Goal: Transaction & Acquisition: Purchase product/service

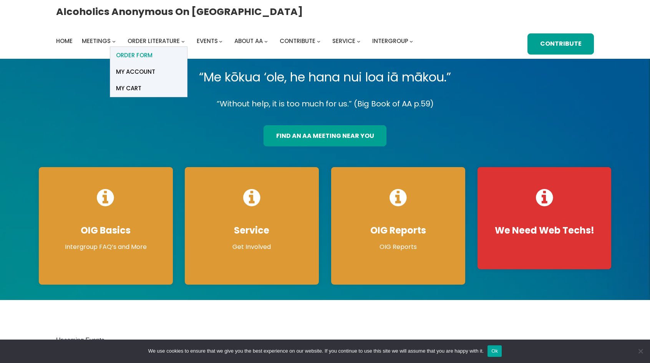
click at [152, 50] on span "ORDER FORM" at bounding box center [134, 55] width 36 height 11
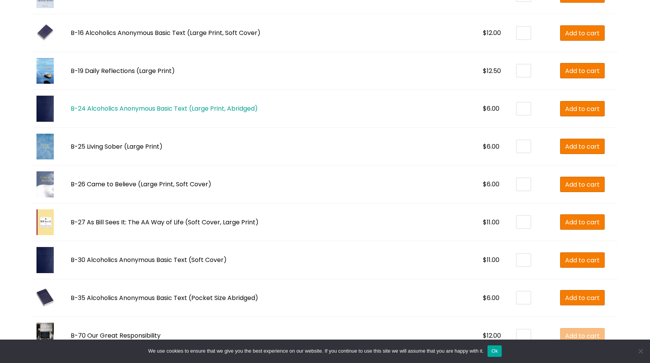
scroll to position [807, 0]
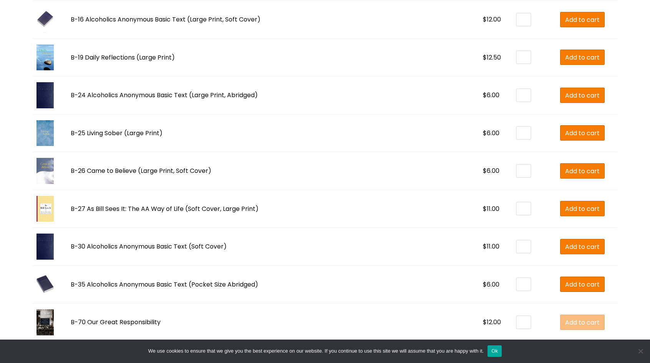
click at [46, 243] on img at bounding box center [44, 247] width 17 height 26
click at [144, 94] on link "B-24 Alcoholics Anonymous Basic Text (Large Print, Abridged)" at bounding box center [164, 95] width 187 height 9
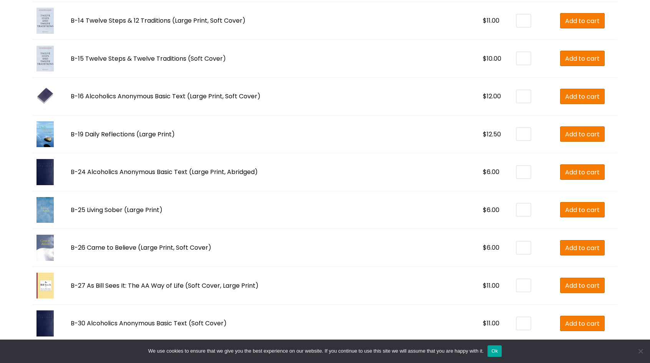
scroll to position [730, 0]
click at [116, 93] on link "B-16 Alcoholics Anonymous Basic Text (Large Print, Soft Cover)" at bounding box center [166, 96] width 190 height 9
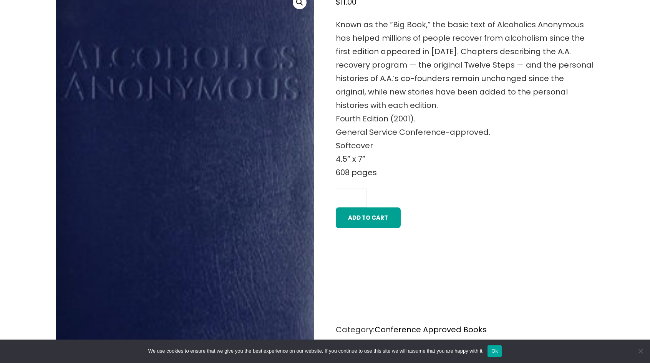
scroll to position [269, 0]
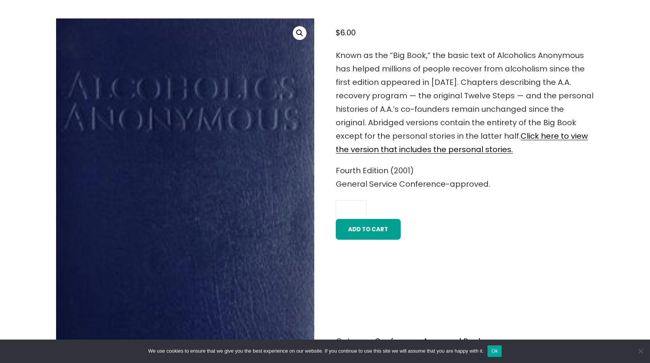
scroll to position [269, 0]
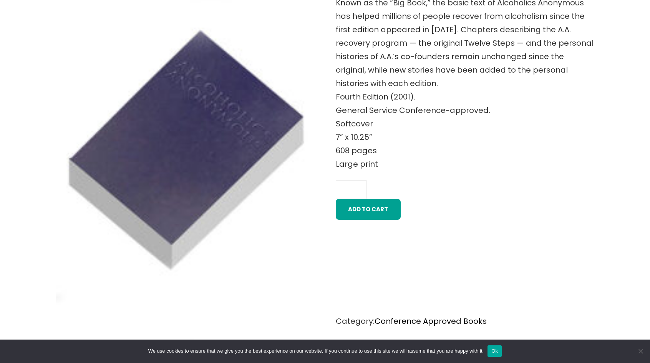
scroll to position [346, 0]
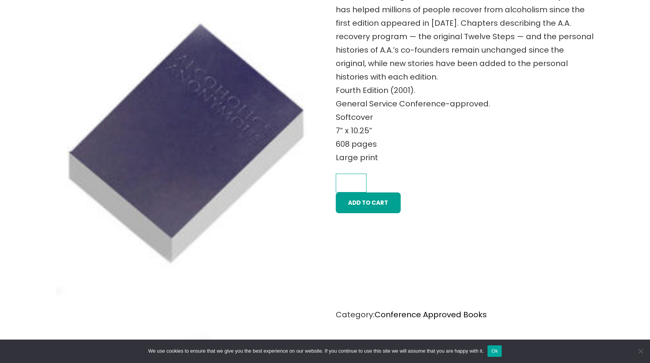
type input "*"
click at [358, 179] on input "*" at bounding box center [351, 183] width 31 height 19
click at [363, 202] on button "Add to cart" at bounding box center [368, 202] width 65 height 21
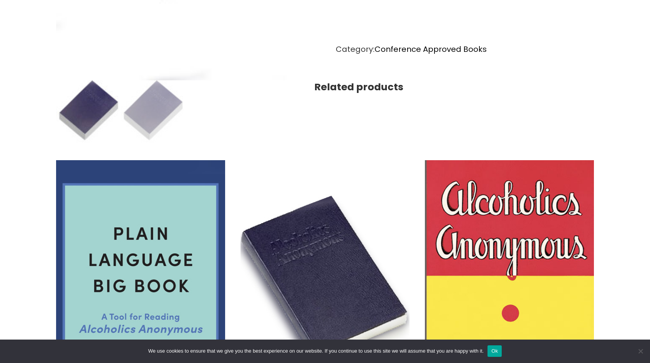
scroll to position [641, 0]
click at [151, 100] on img at bounding box center [153, 113] width 65 height 65
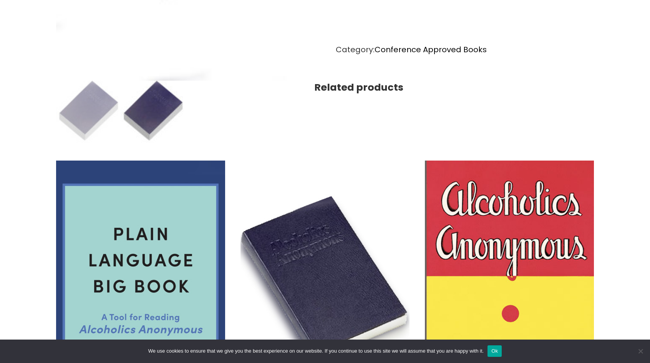
click at [151, 100] on img at bounding box center [153, 113] width 65 height 65
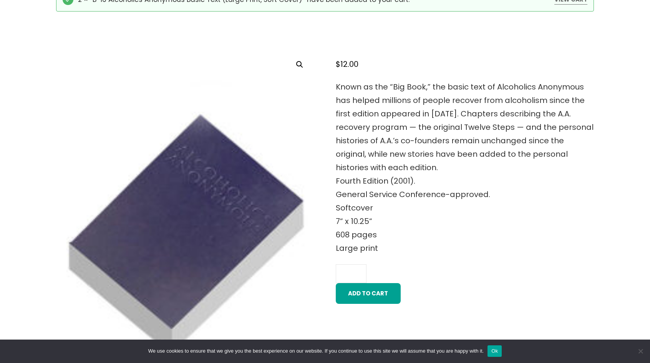
scroll to position [257, 0]
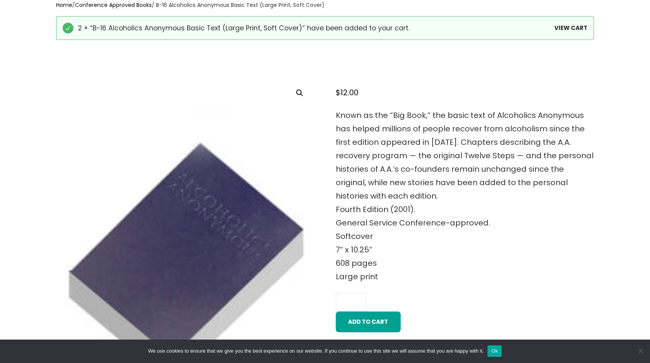
click at [578, 26] on link "View cart" at bounding box center [570, 28] width 33 height 10
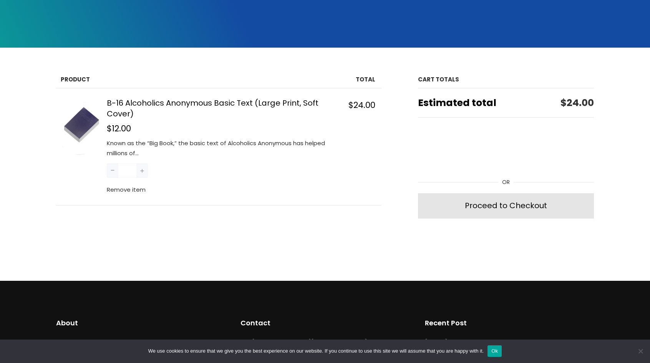
scroll to position [192, 0]
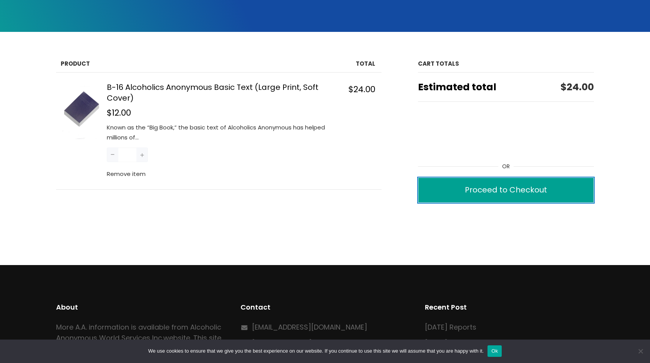
click at [503, 191] on div "Proceed to Checkout" at bounding box center [506, 189] width 82 height 13
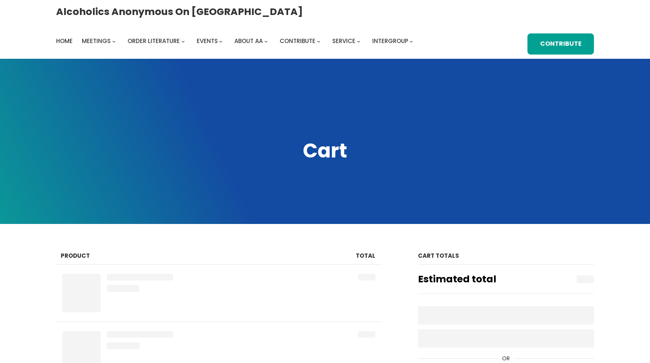
scroll to position [192, 0]
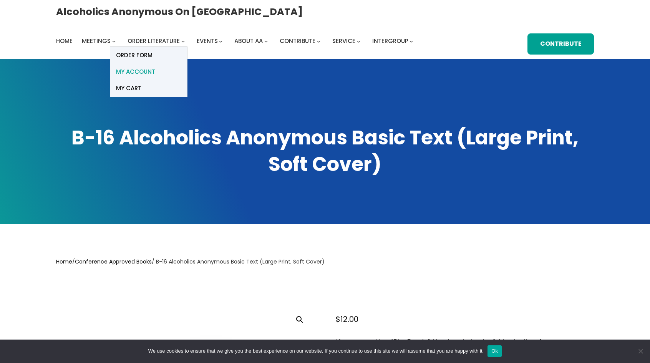
click at [155, 66] on span "My account" at bounding box center [135, 71] width 39 height 11
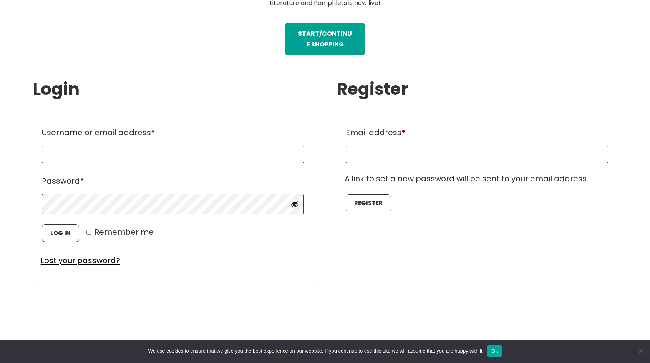
scroll to position [384, 0]
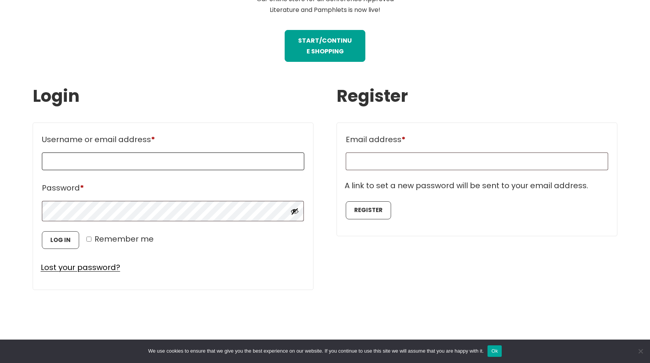
click at [139, 167] on input "Username or email address * Required" at bounding box center [173, 161] width 262 height 18
type input "**********"
click at [149, 265] on p "Lost your password?" at bounding box center [173, 267] width 265 height 13
click at [69, 245] on button "Log in" at bounding box center [60, 240] width 37 height 18
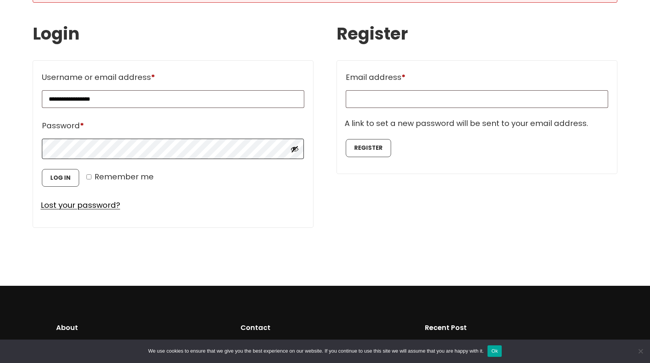
scroll to position [484, 0]
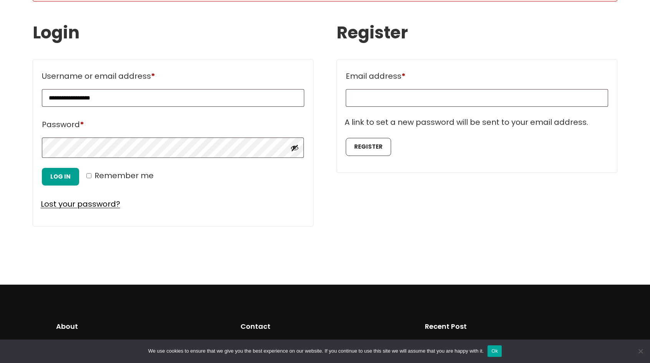
click at [58, 176] on button "Log in" at bounding box center [60, 177] width 37 height 18
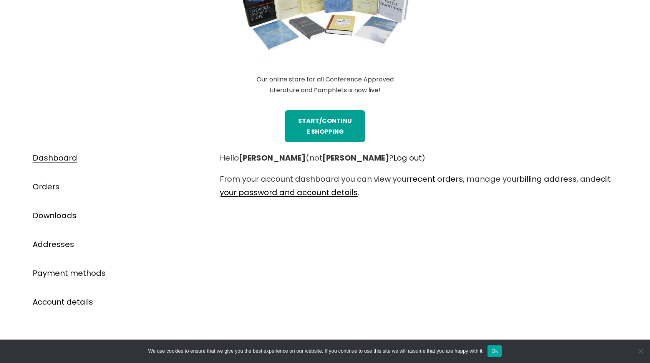
scroll to position [269, 0]
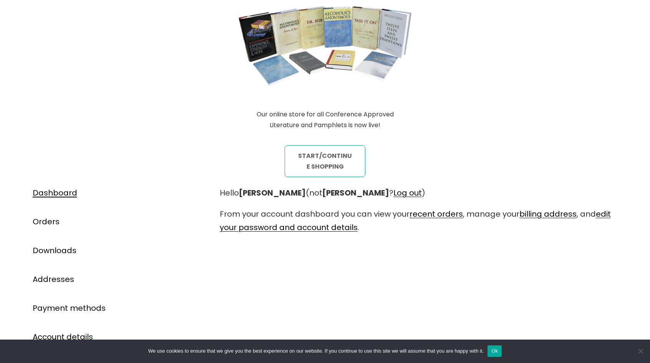
click at [336, 165] on link "STart/continue shopping" at bounding box center [325, 161] width 81 height 32
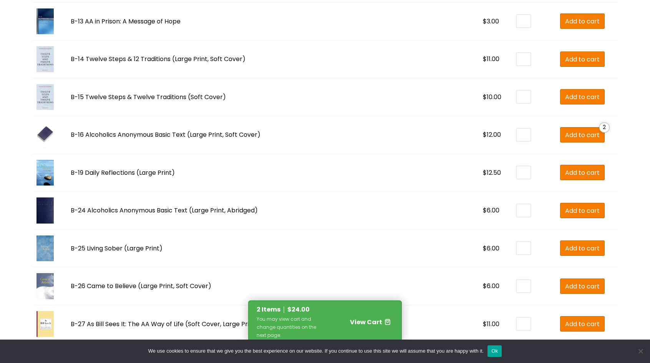
scroll to position [730, 0]
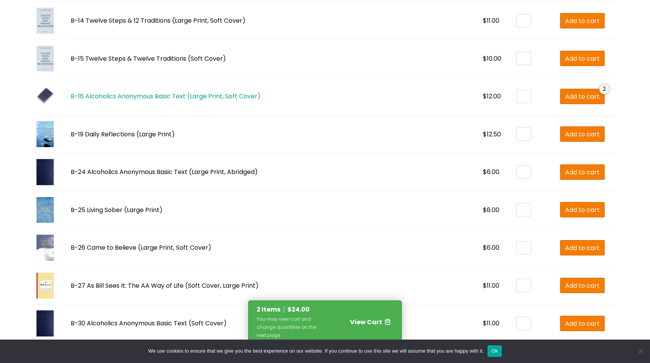
click at [117, 94] on link "B-16 Alcoholics Anonymous Basic Text (Large Print, Soft Cover)" at bounding box center [166, 96] width 190 height 9
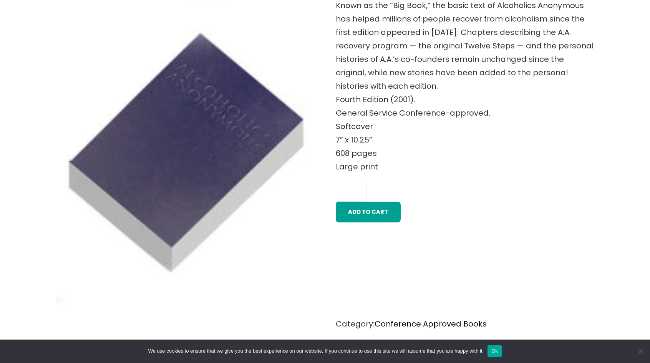
scroll to position [346, 0]
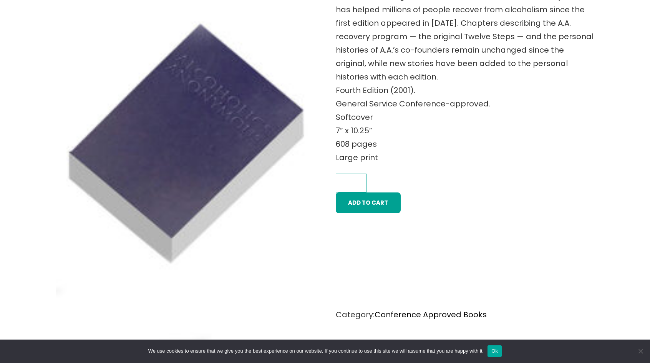
type input "*"
click at [359, 180] on input "*" at bounding box center [351, 183] width 31 height 19
click at [363, 200] on button "Add to cart" at bounding box center [368, 202] width 65 height 21
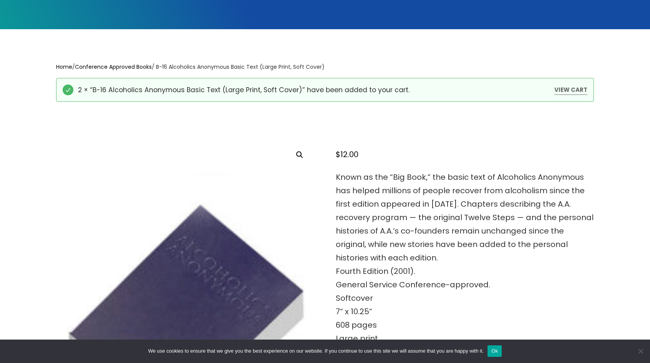
scroll to position [192, 0]
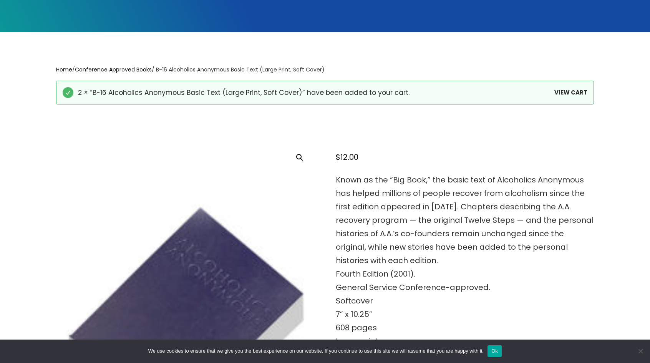
click at [579, 94] on link "View cart" at bounding box center [570, 93] width 33 height 10
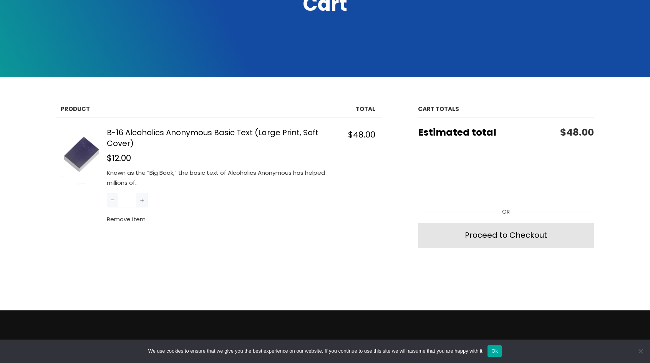
scroll to position [154, 0]
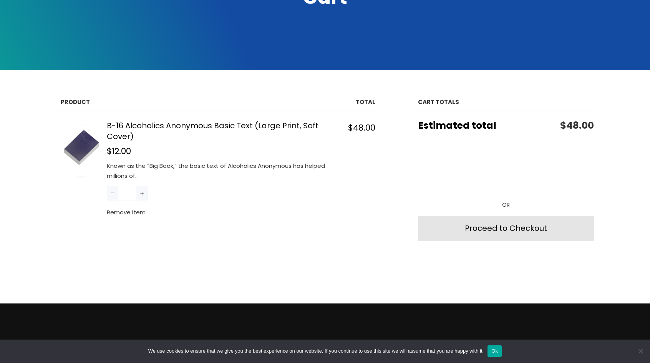
click at [113, 192] on button "−" at bounding box center [113, 193] width 12 height 15
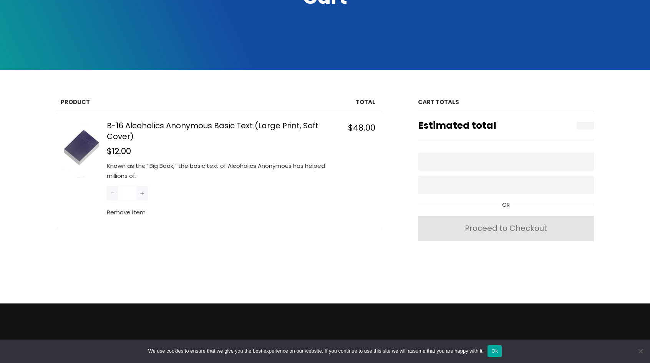
click at [113, 191] on button "−" at bounding box center [113, 193] width 12 height 15
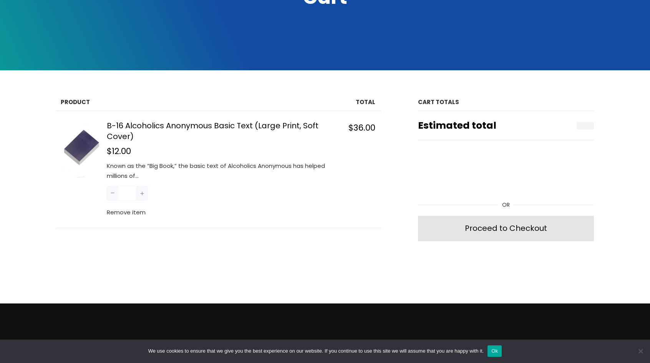
type input "*"
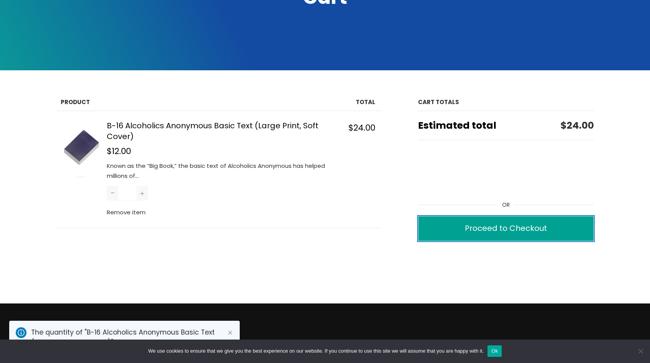
click at [483, 230] on div "Proceed to Checkout" at bounding box center [506, 228] width 82 height 13
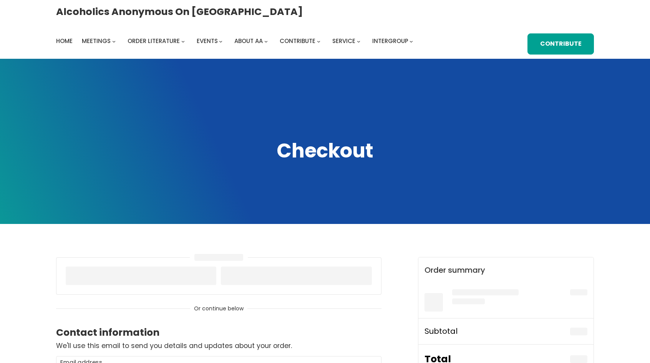
select select "**"
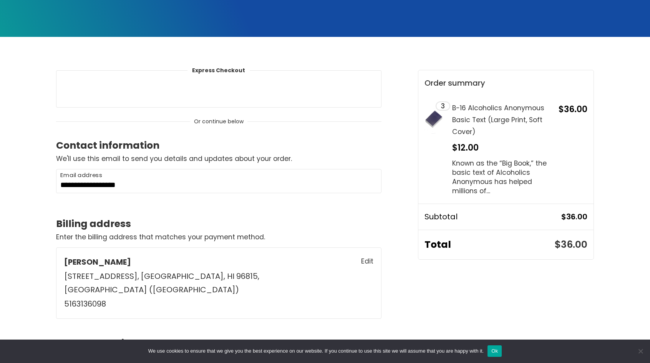
scroll to position [192, 0]
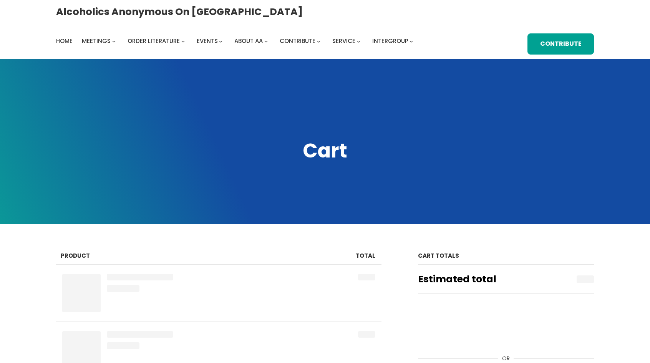
scroll to position [154, 0]
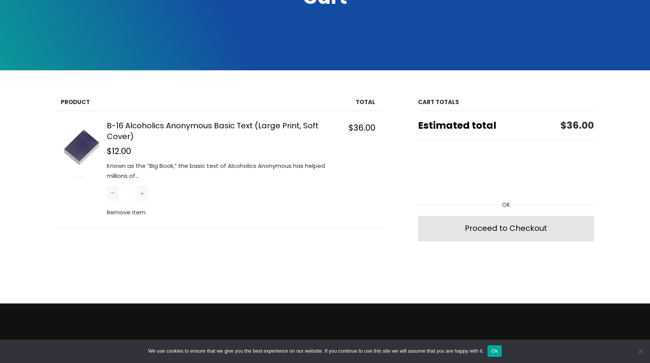
click at [114, 191] on button "−" at bounding box center [113, 193] width 12 height 15
type input "*"
click at [257, 243] on div "Products in cart Product Details Total B-16 Alcoholics Anonymous Basic Text (La…" at bounding box center [231, 170] width 350 height 153
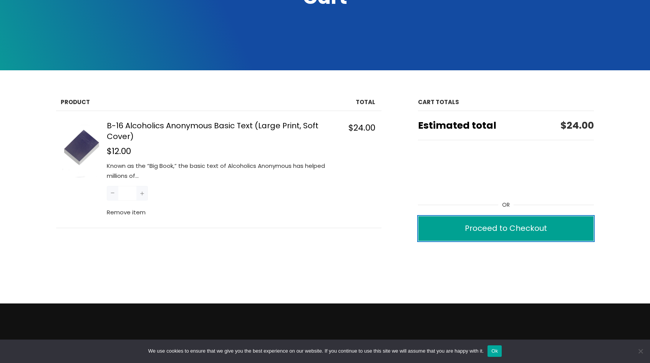
click at [482, 229] on div "Proceed to Checkout" at bounding box center [506, 228] width 82 height 13
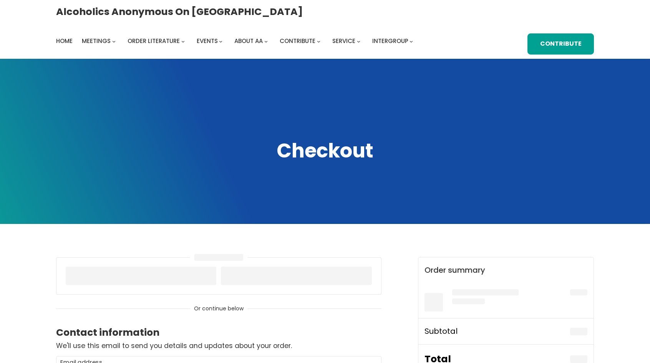
select select "**"
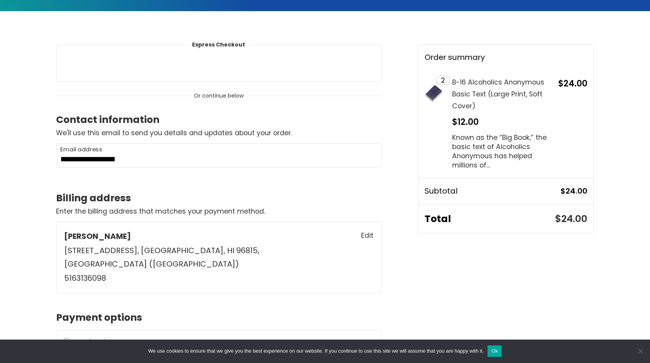
scroll to position [192, 0]
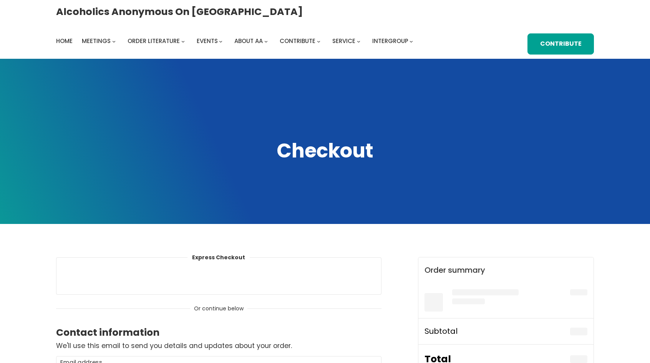
select select "**"
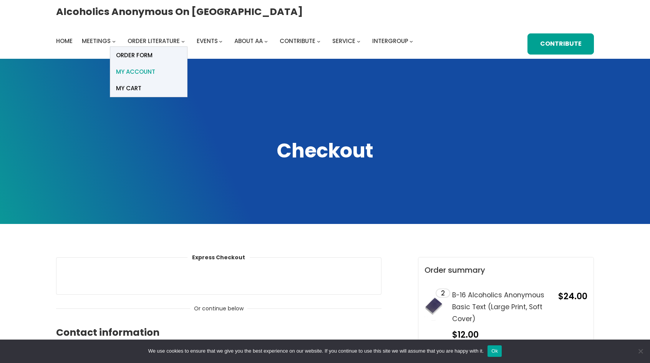
click at [155, 66] on span "My account" at bounding box center [135, 71] width 39 height 11
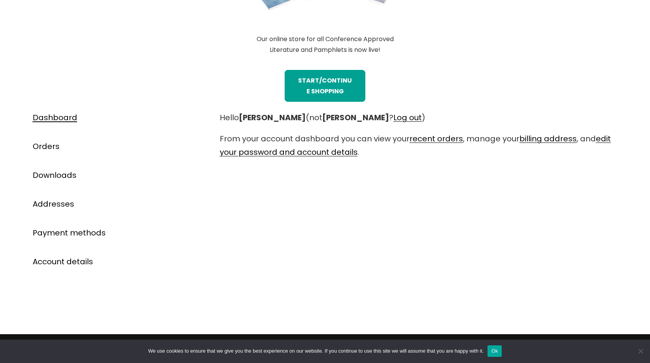
scroll to position [346, 0]
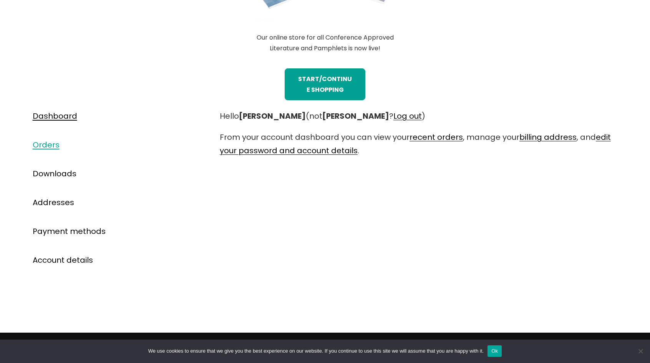
click at [41, 144] on link "Orders" at bounding box center [46, 144] width 27 height 11
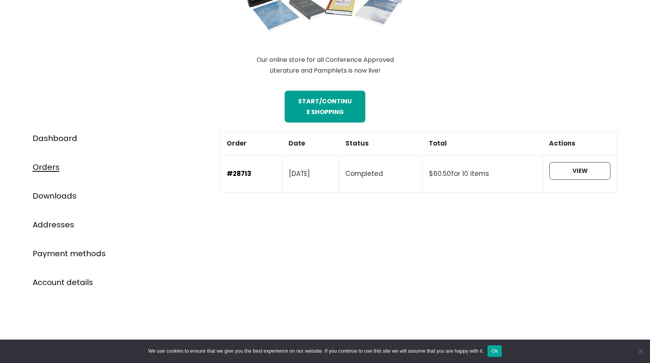
scroll to position [346, 0]
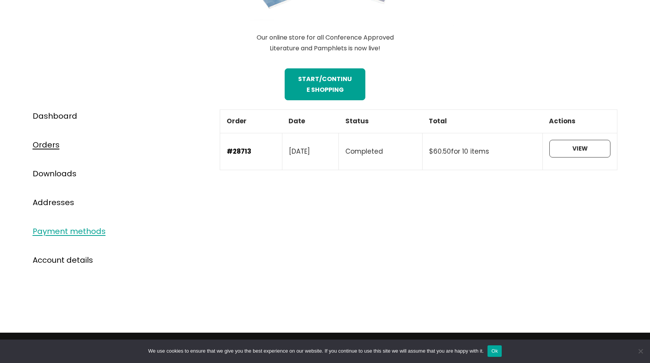
click at [44, 229] on link "Payment methods" at bounding box center [69, 231] width 73 height 11
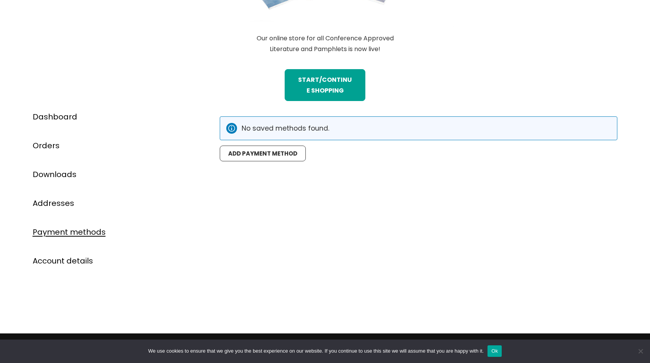
scroll to position [346, 0]
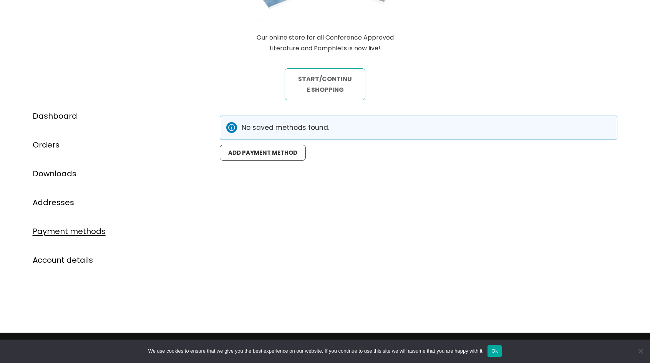
click at [319, 83] on link "STart/continue shopping" at bounding box center [325, 84] width 81 height 32
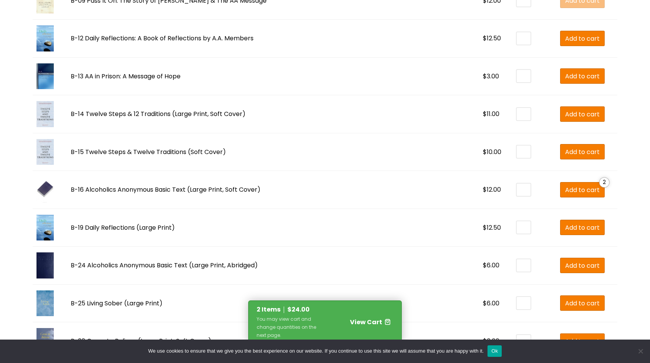
scroll to position [653, 0]
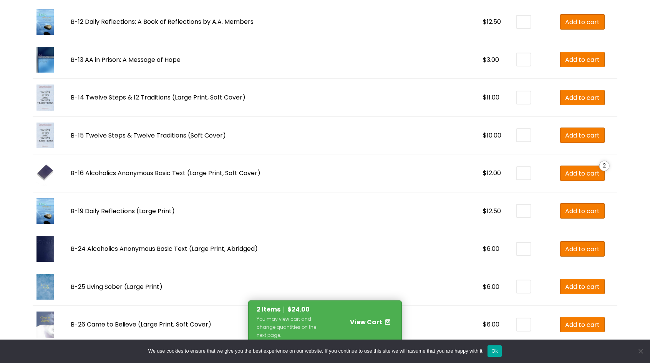
click at [517, 169] on input "*" at bounding box center [524, 173] width 14 height 12
click at [565, 175] on span "Add to cart" at bounding box center [582, 174] width 35 height 10
type input "*"
click at [370, 323] on span "View Cart" at bounding box center [366, 322] width 32 height 9
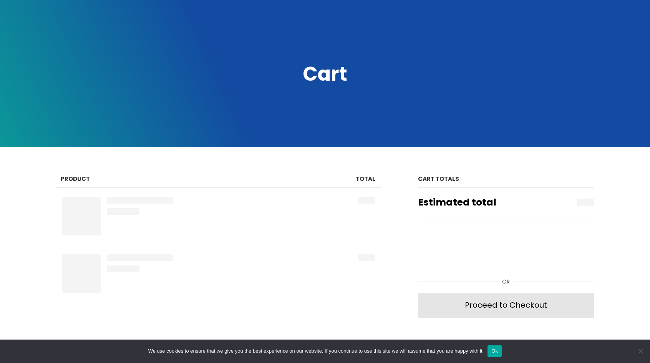
scroll to position [154, 0]
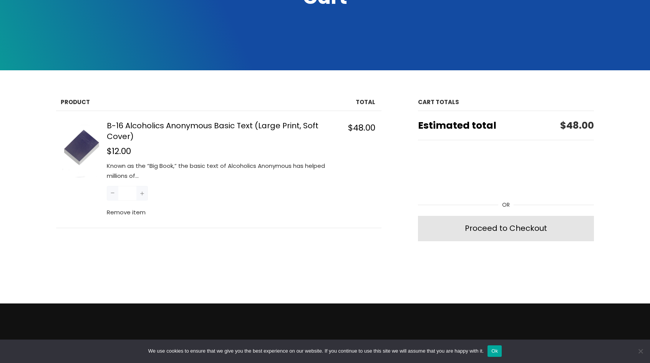
click at [112, 193] on button "−" at bounding box center [113, 193] width 12 height 15
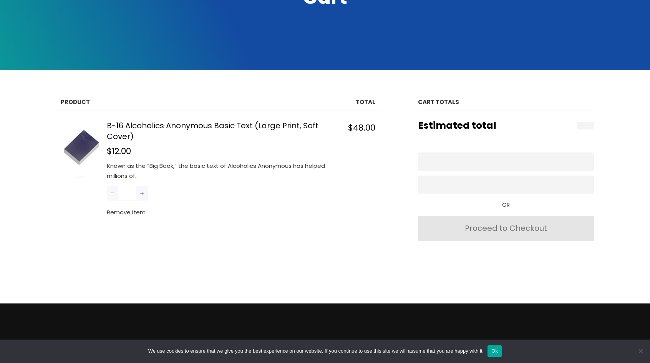
click at [112, 193] on button "−" at bounding box center [113, 193] width 12 height 15
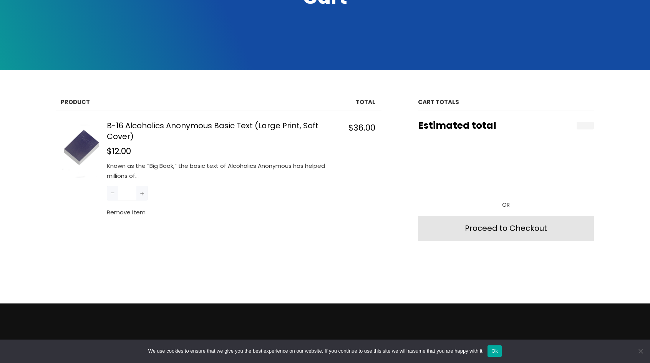
type input "*"
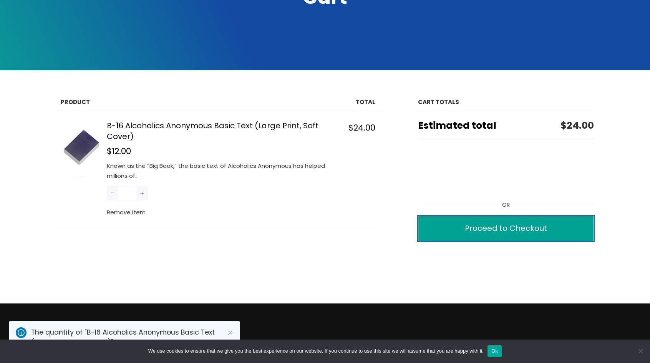
click at [497, 225] on div "Proceed to Checkout" at bounding box center [506, 228] width 82 height 13
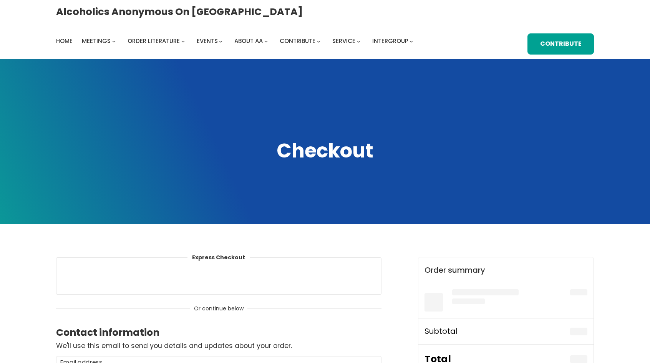
select select "**"
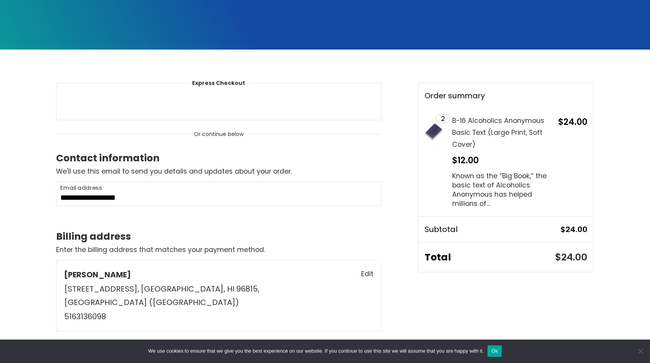
scroll to position [192, 0]
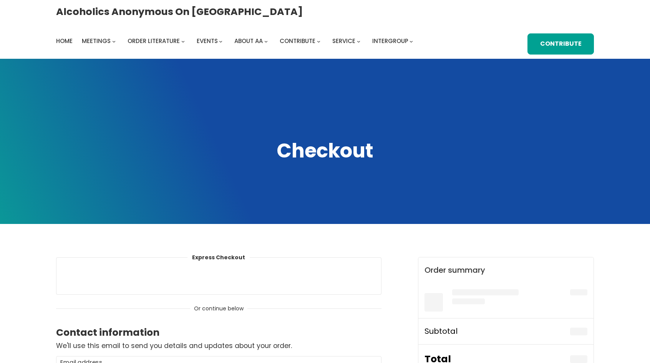
select select "**"
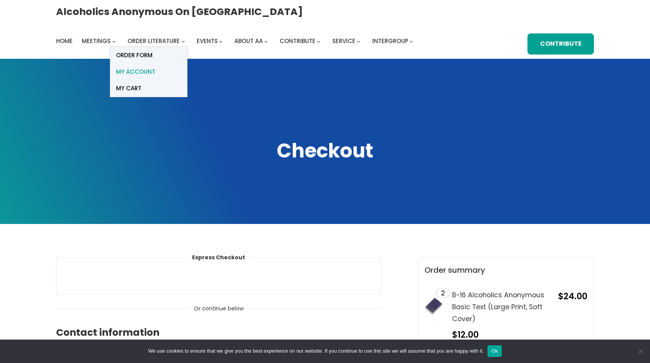
click at [155, 66] on span "My account" at bounding box center [135, 71] width 39 height 11
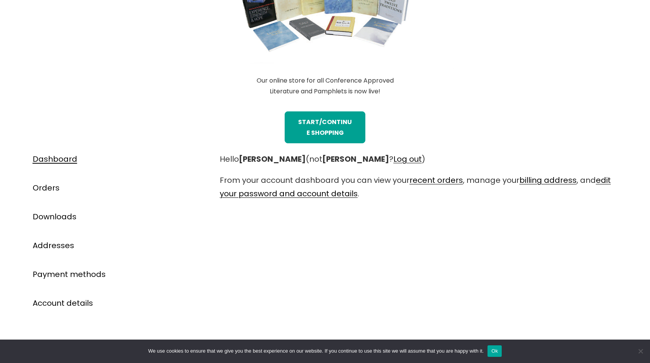
scroll to position [346, 0]
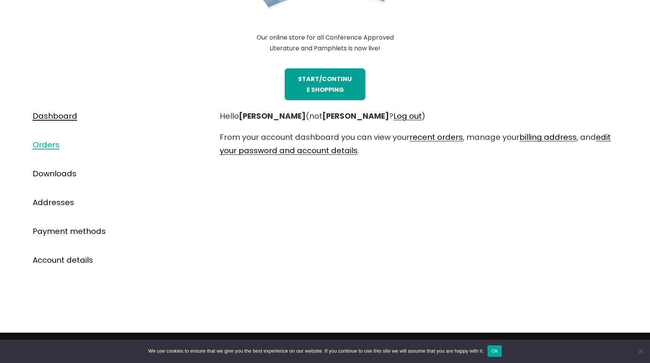
click at [49, 145] on link "Orders" at bounding box center [46, 144] width 27 height 11
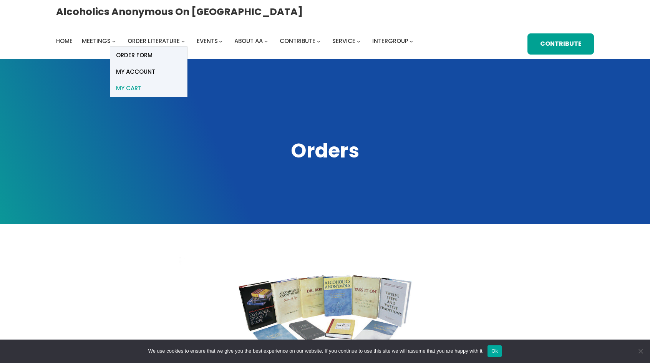
click at [141, 83] on span "My Cart" at bounding box center [128, 88] width 25 height 11
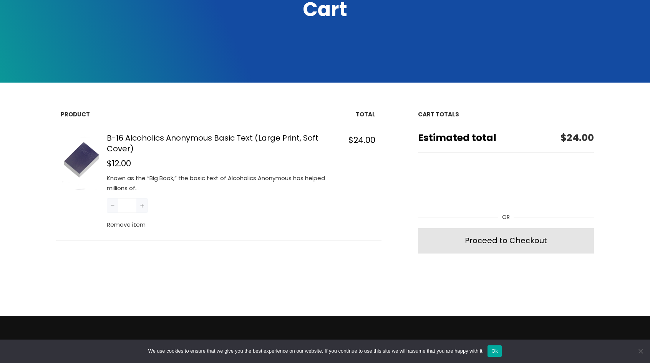
scroll to position [154, 0]
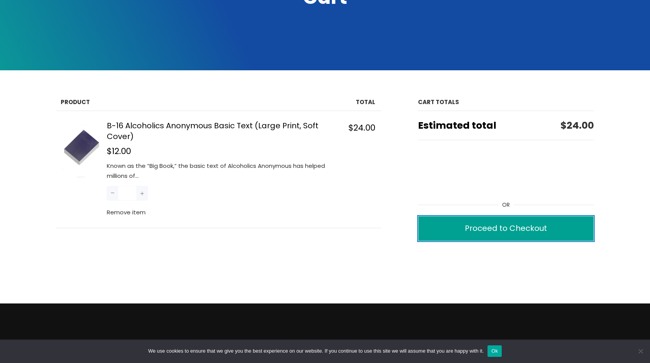
click at [478, 222] on div "Proceed to Checkout" at bounding box center [506, 228] width 82 height 13
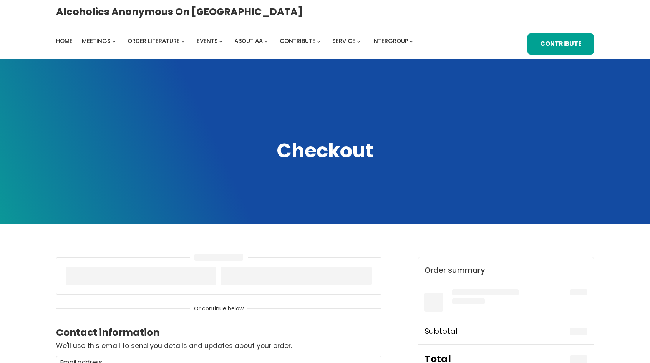
select select "**"
